Goal: Task Accomplishment & Management: Complete application form

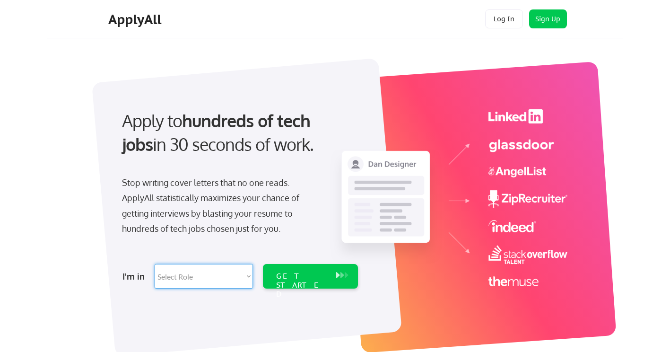
click at [252, 276] on select "Select Role Software Engineering Product Management Customer Success Sales UI/U…" at bounding box center [204, 276] width 98 height 25
select select ""it_security""
click at [155, 264] on select "Select Role Software Engineering Product Management Customer Success Sales UI/U…" at bounding box center [204, 276] width 98 height 25
select select ""it_security""
click at [246, 286] on select "Select Role Software Engineering Product Management Customer Success Sales UI/U…" at bounding box center [204, 276] width 98 height 25
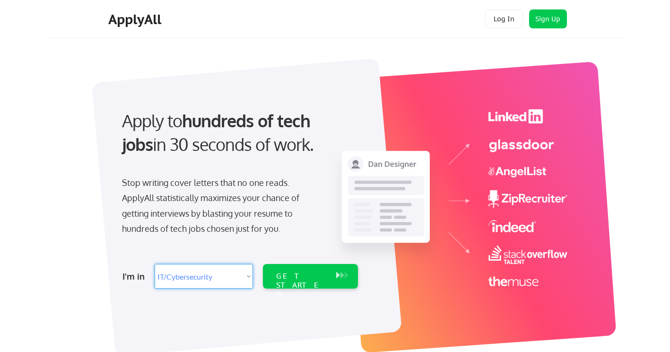
select select ""customer_support""
click at [155, 264] on select "Select Role Software Engineering Product Management Customer Success Sales UI/U…" at bounding box center [204, 276] width 98 height 25
select select ""customer_support""
click at [324, 282] on div "GET STARTED" at bounding box center [301, 276] width 60 height 25
click at [304, 275] on div "GET STARTED" at bounding box center [301, 284] width 51 height 27
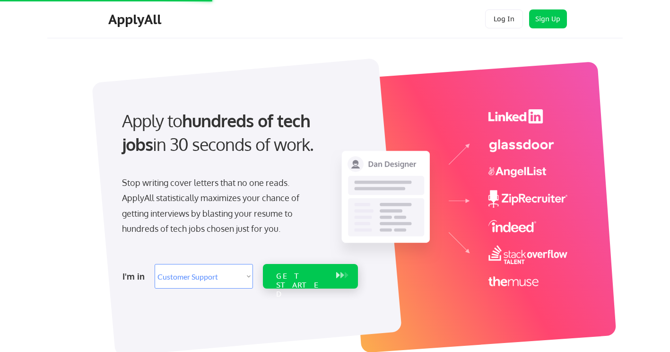
click at [340, 278] on button at bounding box center [342, 275] width 9 height 10
click at [348, 273] on button at bounding box center [346, 275] width 9 height 10
click at [275, 270] on div "GET STARTED" at bounding box center [301, 276] width 60 height 25
click at [326, 277] on div "GET STARTED" at bounding box center [301, 284] width 51 height 27
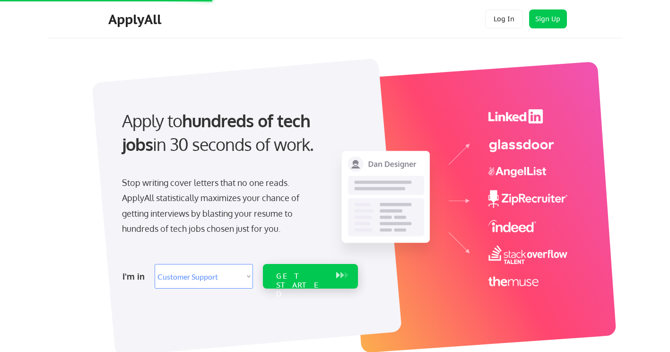
click at [301, 278] on div "GET STARTED" at bounding box center [301, 284] width 51 height 27
click at [239, 273] on select "Select Role Software Engineering Product Management Customer Success Sales UI/U…" at bounding box center [204, 276] width 98 height 25
click at [212, 279] on select "Select Role Software Engineering Product Management Customer Success Sales UI/U…" at bounding box center [204, 276] width 98 height 25
click at [324, 280] on div "GET STARTED" at bounding box center [301, 284] width 51 height 27
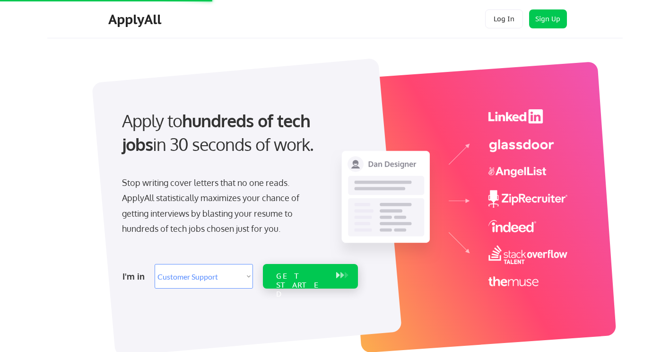
click at [324, 280] on div "GET STARTED" at bounding box center [301, 284] width 51 height 27
click at [339, 278] on button at bounding box center [342, 275] width 9 height 10
